Goal: Information Seeking & Learning: Learn about a topic

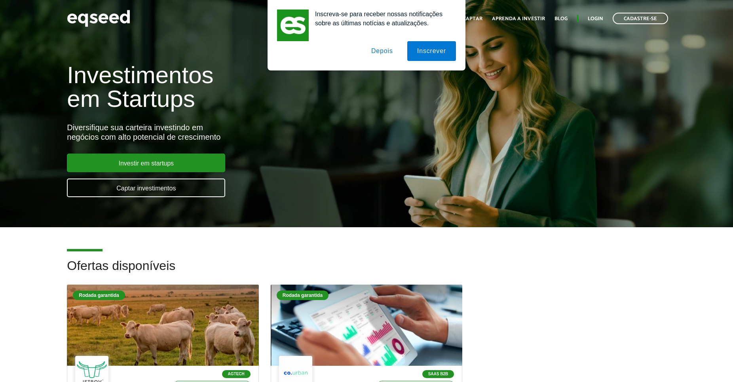
click at [379, 59] on button "Depois" at bounding box center [382, 51] width 42 height 20
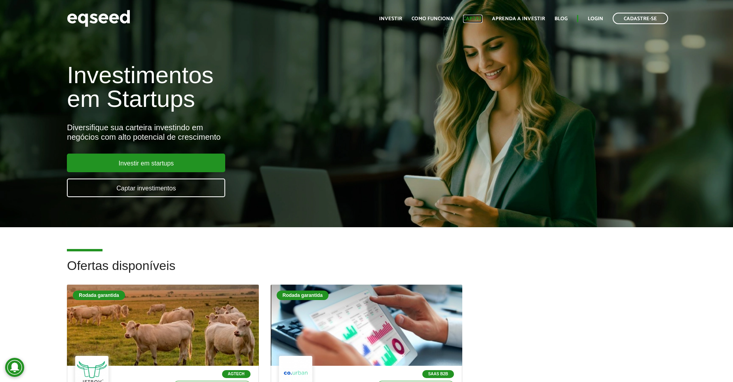
click at [478, 20] on link "Captar" at bounding box center [472, 18] width 19 height 5
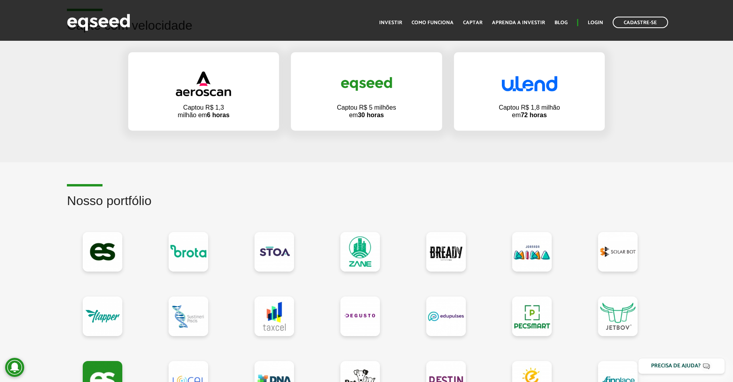
scroll to position [686, 0]
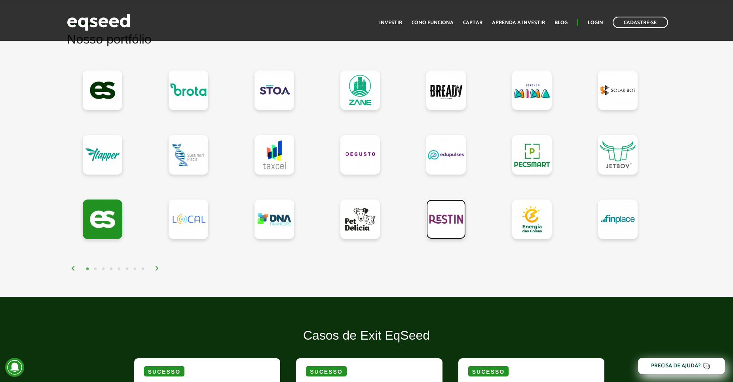
click at [440, 216] on link at bounding box center [446, 219] width 40 height 40
